Goal: Task Accomplishment & Management: Manage account settings

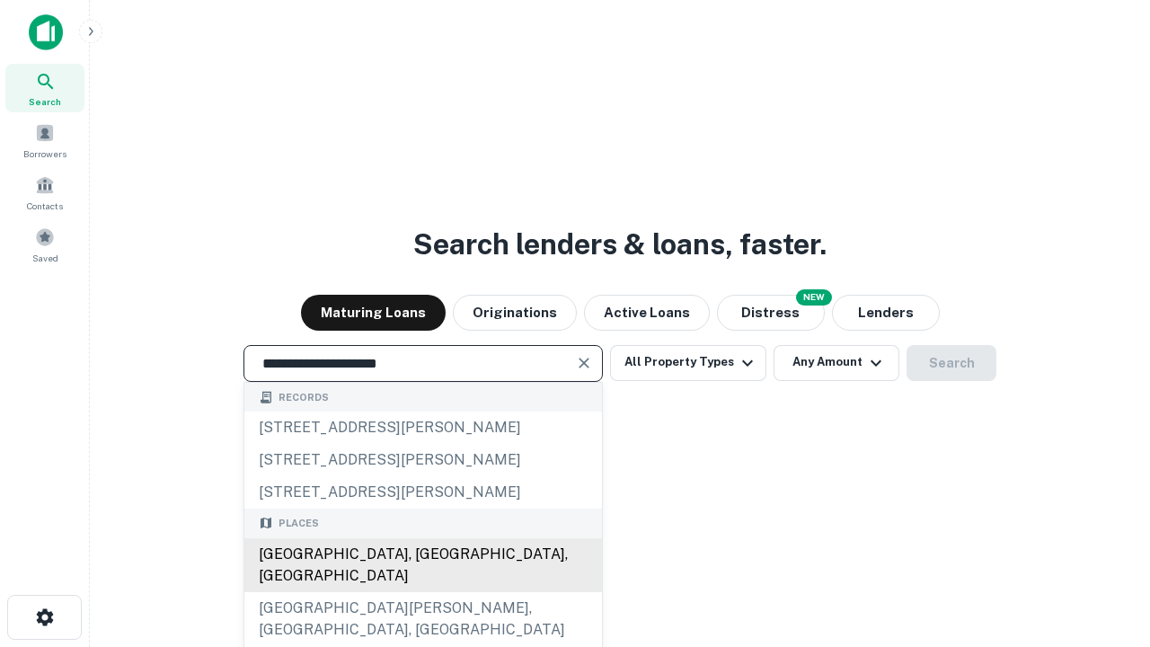
click at [422, 592] on div "[GEOGRAPHIC_DATA], [GEOGRAPHIC_DATA], [GEOGRAPHIC_DATA]" at bounding box center [422, 565] width 357 height 54
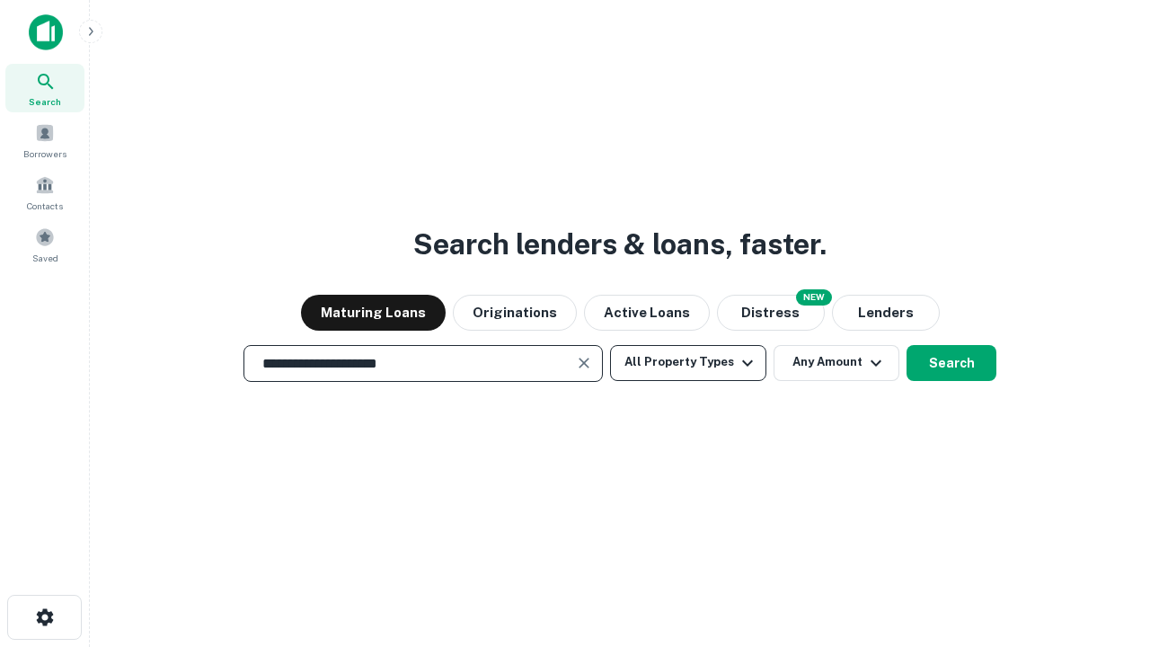
type input "**********"
click at [688, 362] on button "All Property Types" at bounding box center [688, 363] width 156 height 36
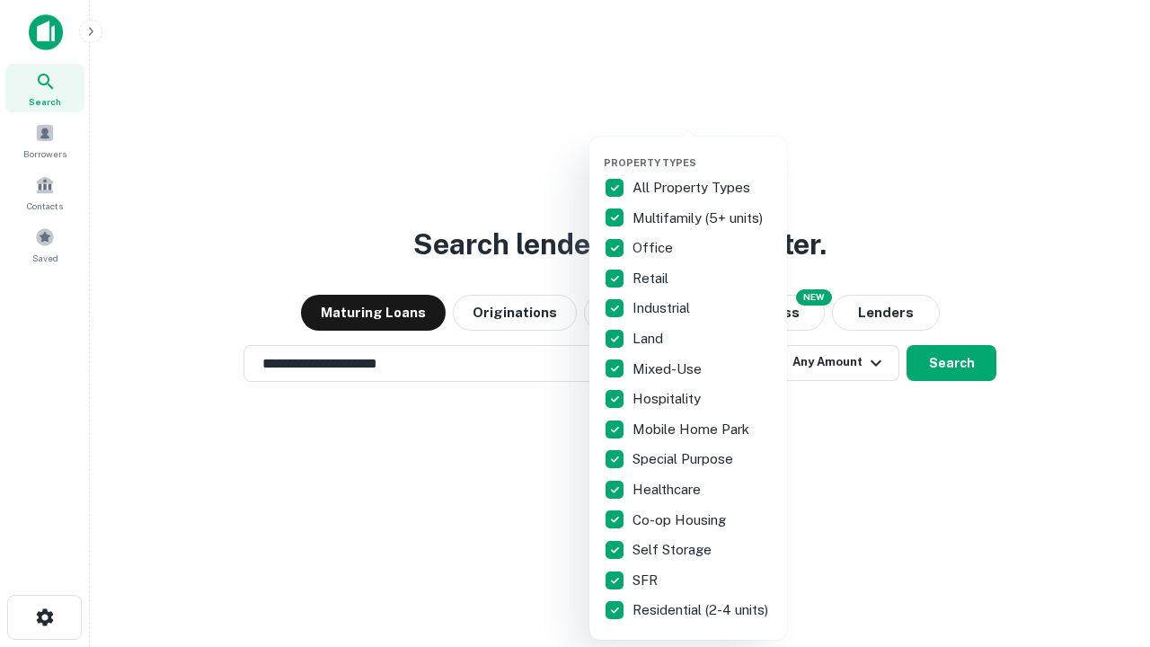
click at [702, 151] on button "button" at bounding box center [703, 151] width 198 height 1
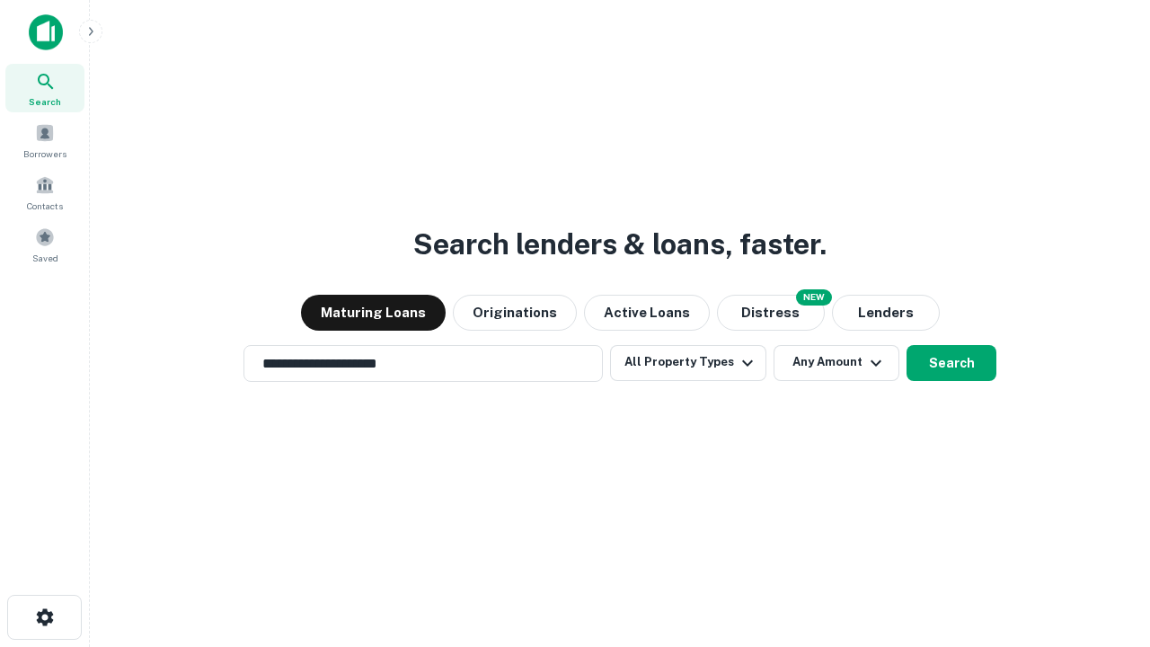
scroll to position [28, 0]
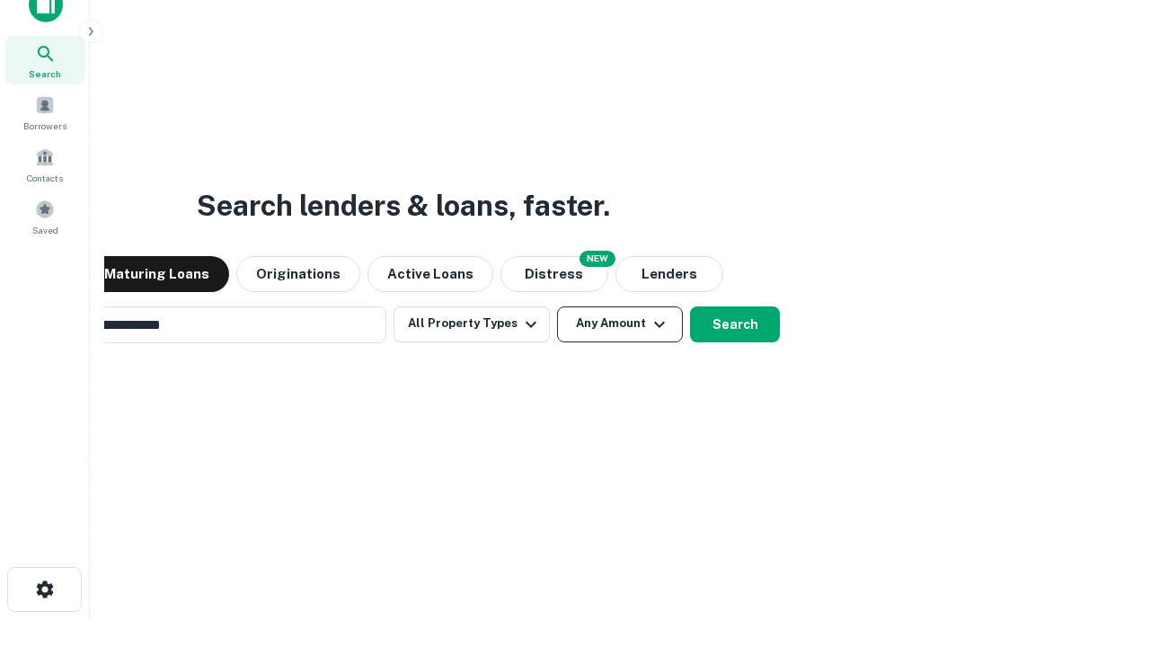
click at [557, 306] on button "Any Amount" at bounding box center [620, 324] width 126 height 36
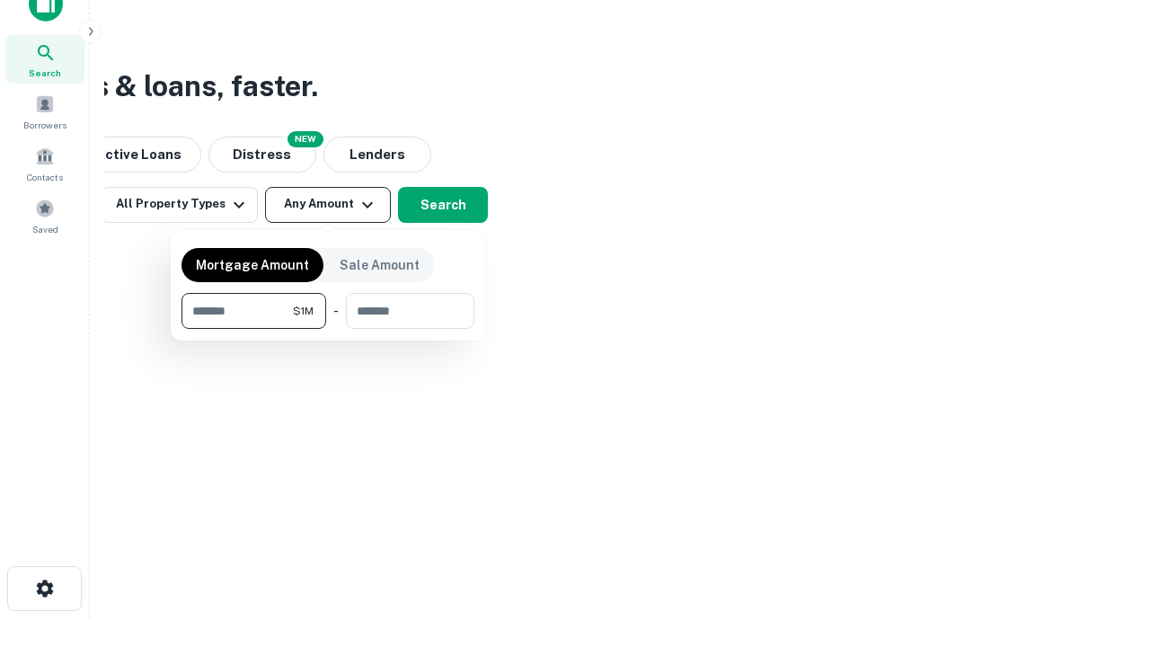
type input "*******"
click at [328, 329] on button "button" at bounding box center [327, 329] width 293 height 1
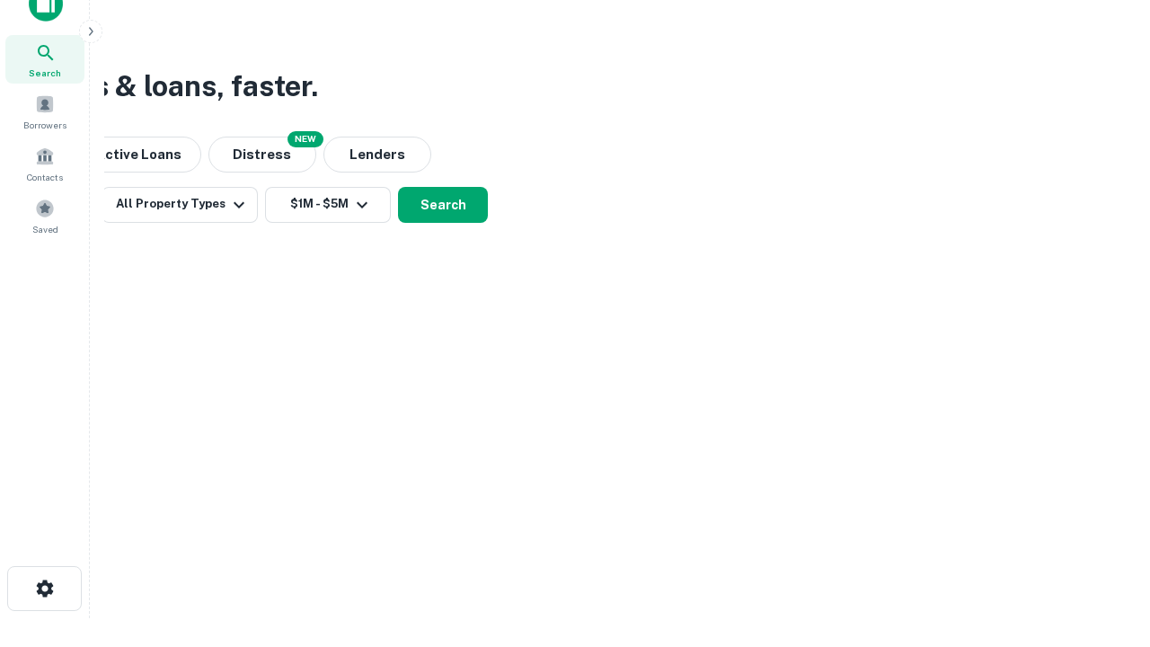
scroll to position [11, 331]
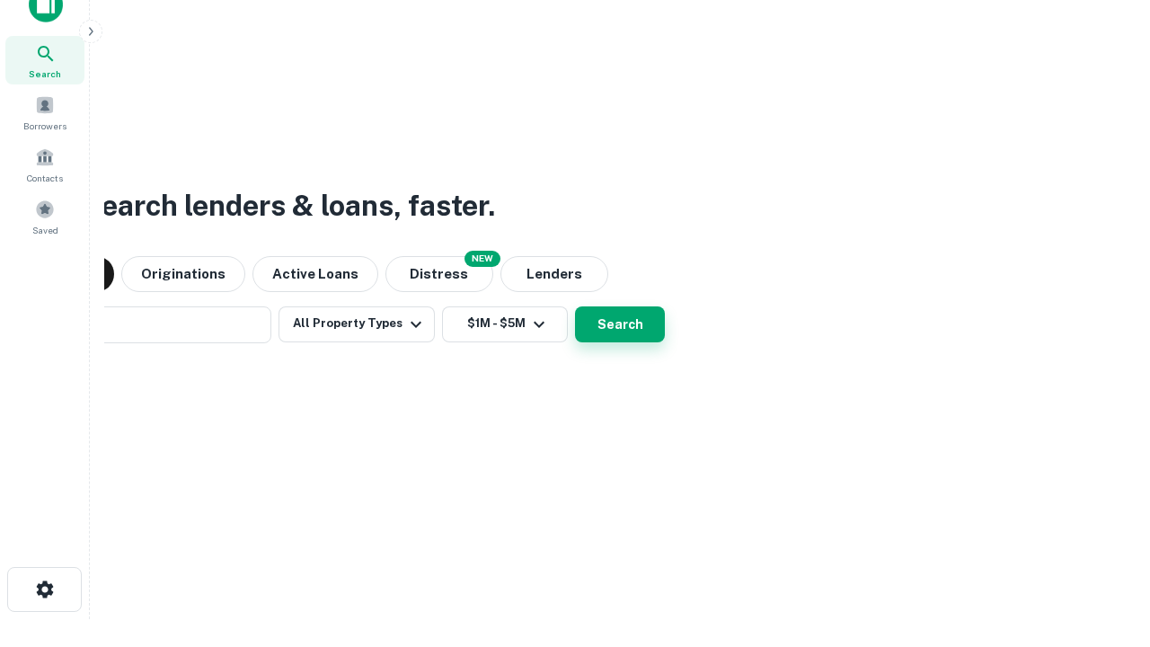
click at [575, 306] on button "Search" at bounding box center [620, 324] width 90 height 36
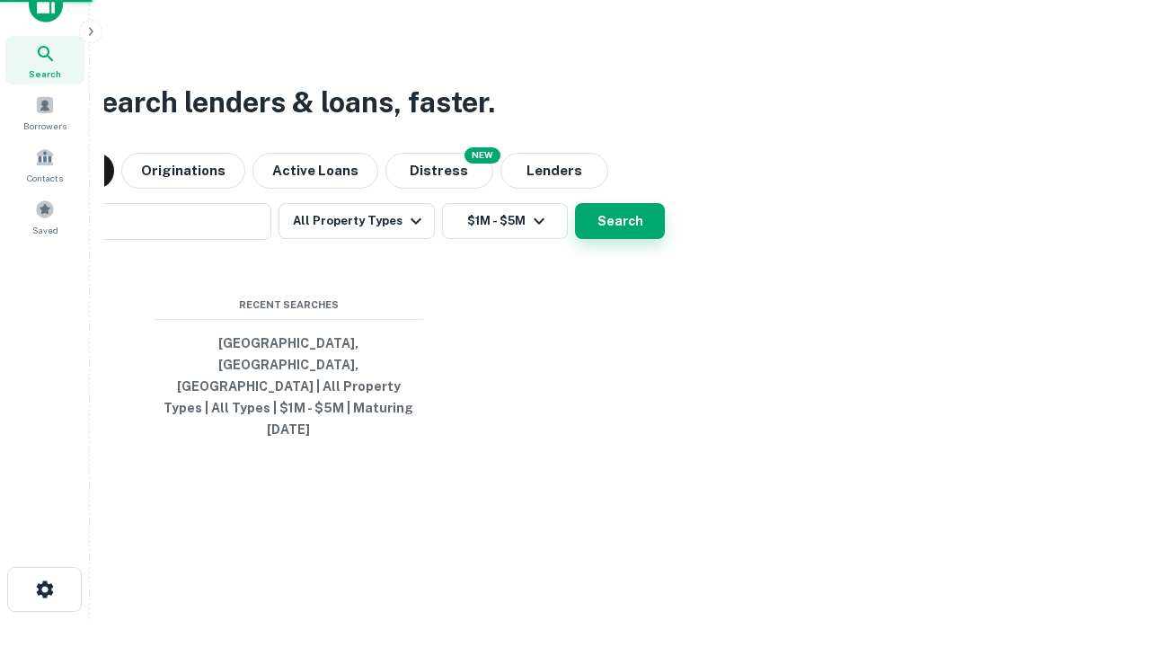
scroll to position [48, 508]
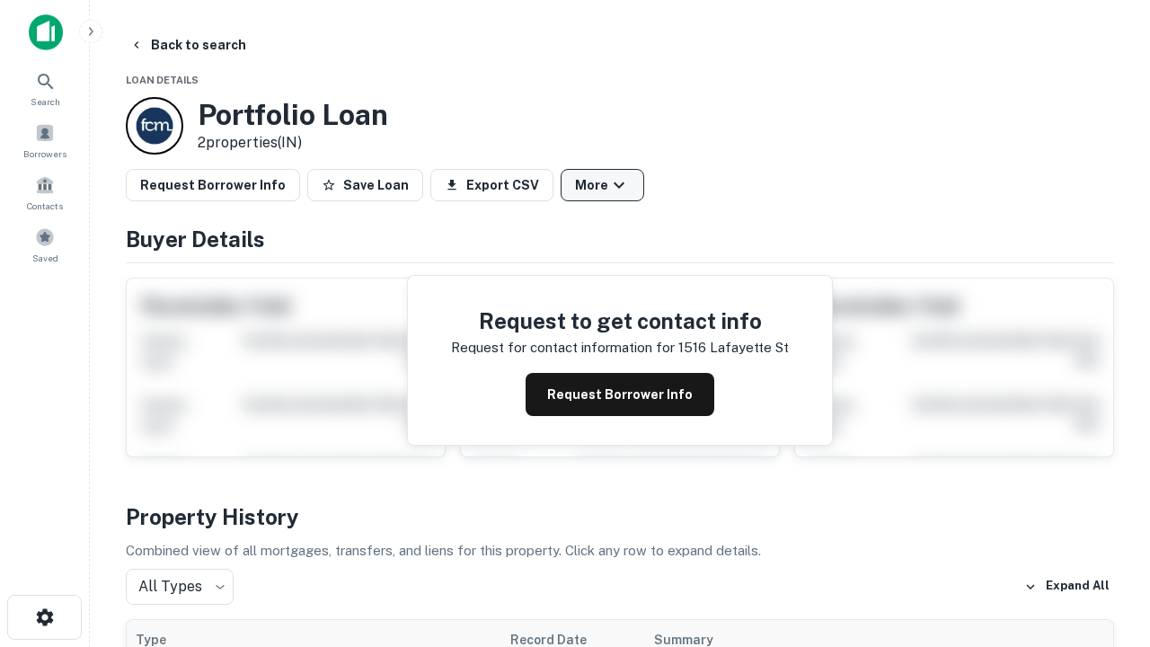
click at [602, 185] on button "More" at bounding box center [602, 185] width 84 height 32
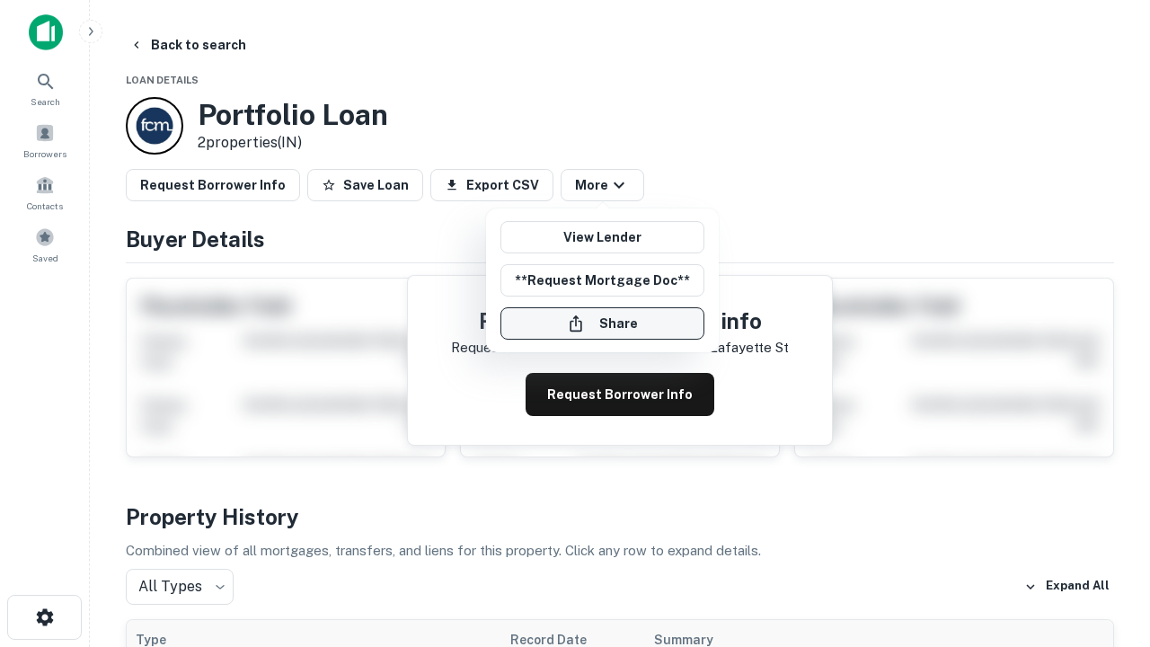
click at [602, 323] on button "Share" at bounding box center [602, 323] width 204 height 32
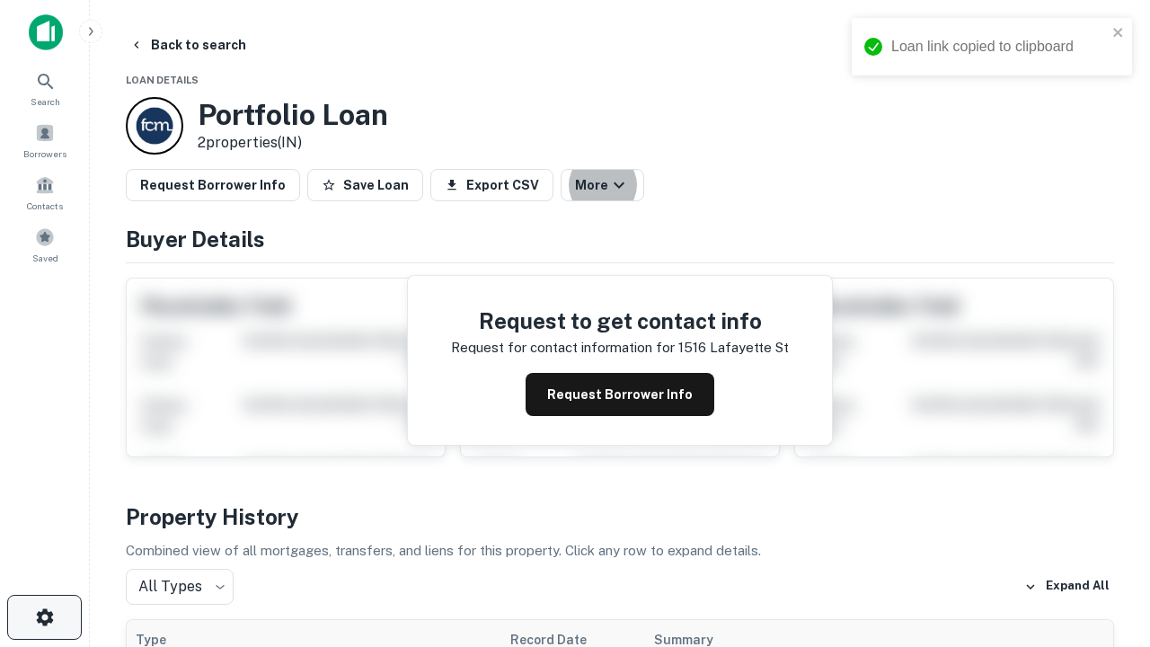
click at [44, 617] on icon "button" at bounding box center [45, 617] width 22 height 22
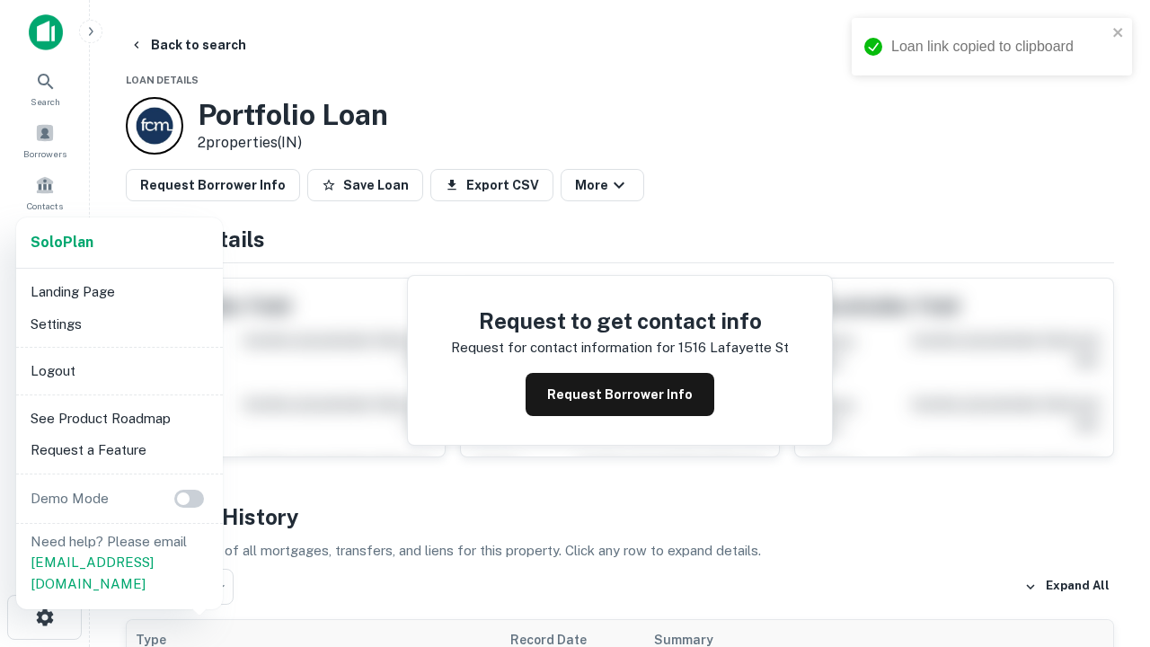
click at [119, 370] on li "Logout" at bounding box center [119, 371] width 192 height 32
